Goal: Find specific page/section: Find specific page/section

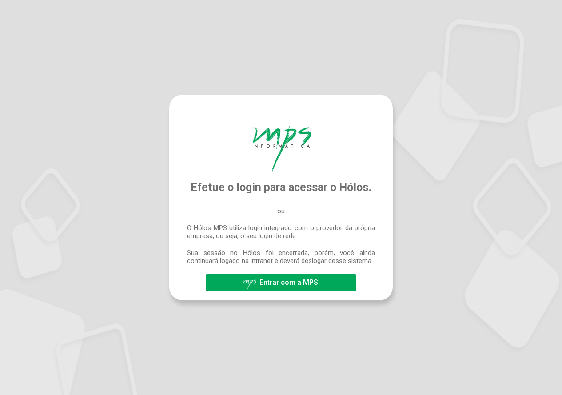
click at [295, 279] on span "Entrar com a MPS" at bounding box center [289, 282] width 59 height 8
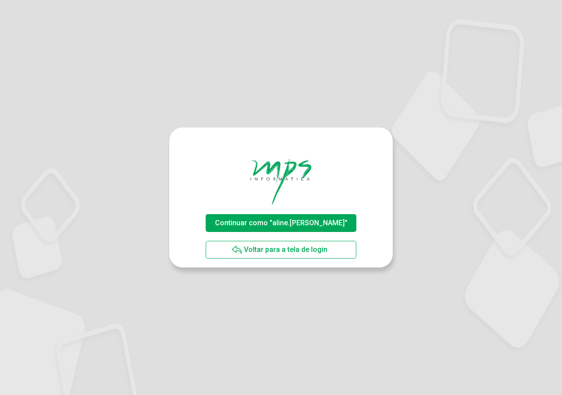
click at [309, 220] on span "Continuar como "aline.rodrigues"" at bounding box center [281, 223] width 132 height 8
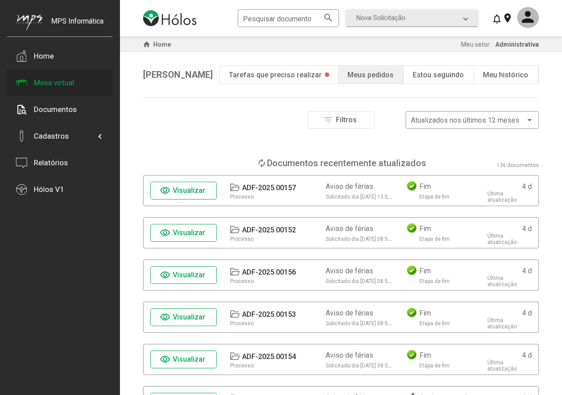
click at [64, 79] on div "Mesa virtual" at bounding box center [54, 82] width 40 height 9
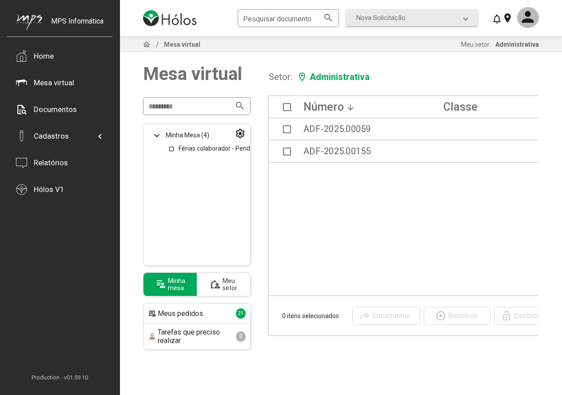
click at [225, 283] on div "Meu setor" at bounding box center [230, 284] width 15 height 14
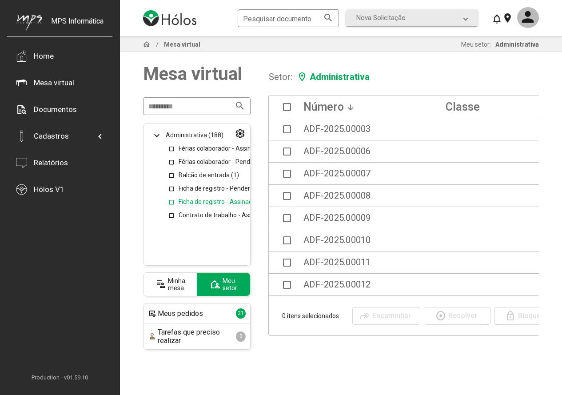
click at [197, 200] on link "Ficha de registro - Assinados (16)" at bounding box center [225, 201] width 93 height 7
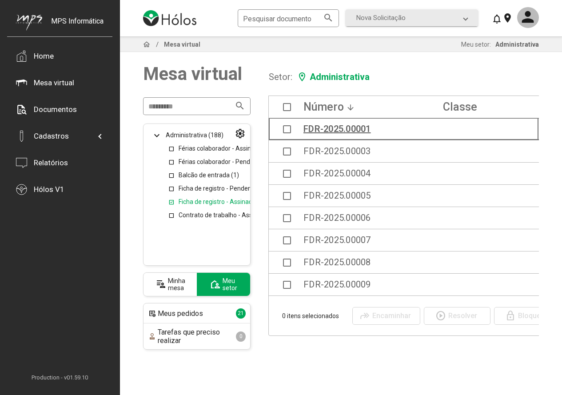
click at [316, 126] on div "FDR-2025.00001" at bounding box center [338, 128] width 68 height 9
